Goal: Find specific page/section: Find specific page/section

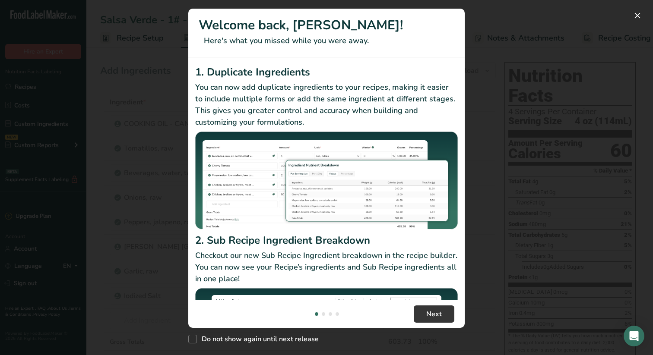
click at [31, 88] on div "New Features" at bounding box center [326, 177] width 653 height 355
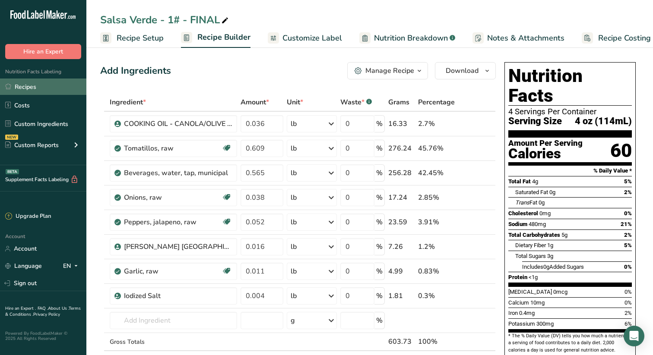
click at [38, 86] on link "Recipes" at bounding box center [43, 87] width 86 height 16
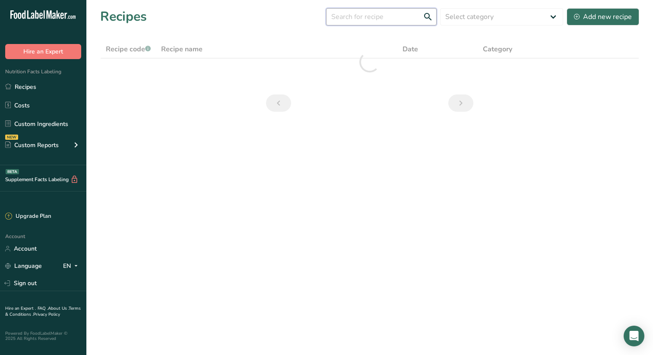
click at [404, 19] on input "text" at bounding box center [381, 16] width 111 height 17
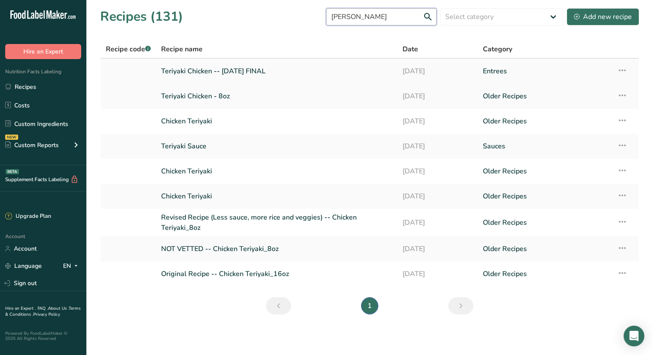
type input "[PERSON_NAME]"
click at [205, 71] on link "Teriyaki Chicken -- [DATE] FINAL" at bounding box center [276, 71] width 231 height 18
